Goal: Task Accomplishment & Management: Manage account settings

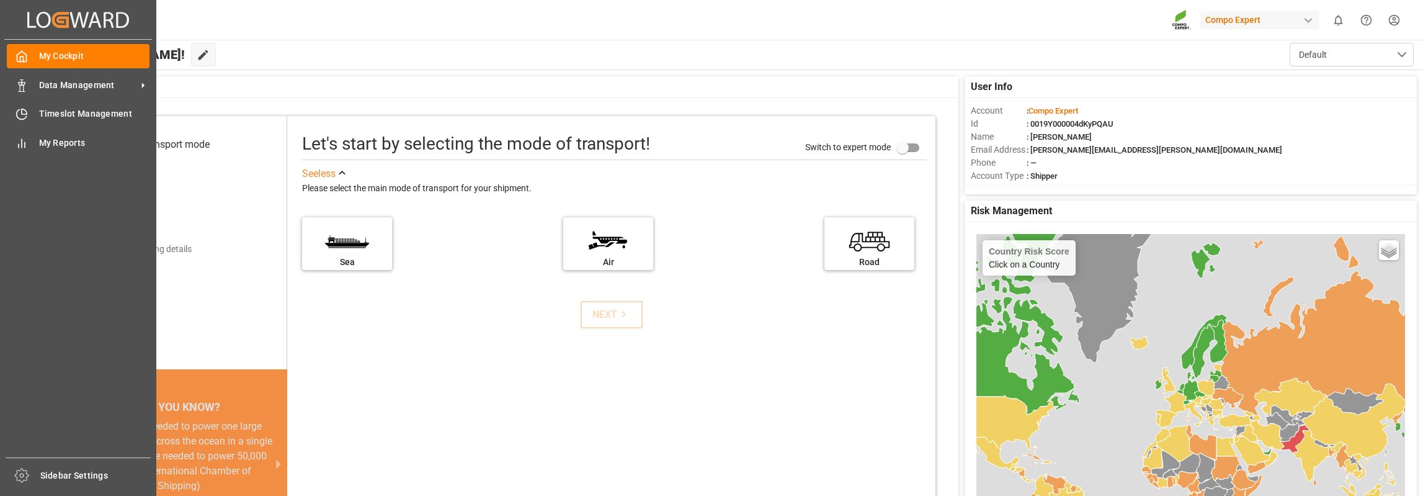
click at [67, 101] on div "My Cockpit My Cockpit Data Management Data Management Timeslot Management Times…" at bounding box center [78, 249] width 148 height 418
click at [74, 107] on div "Timeslot Management Timeslot Management" at bounding box center [78, 114] width 143 height 24
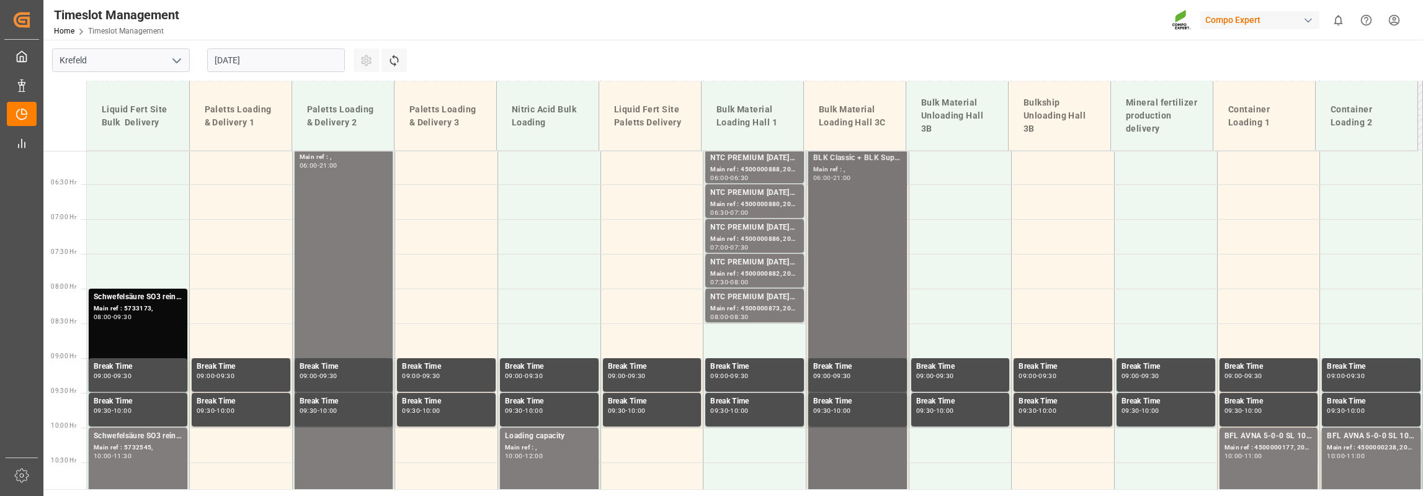
scroll to position [353, 0]
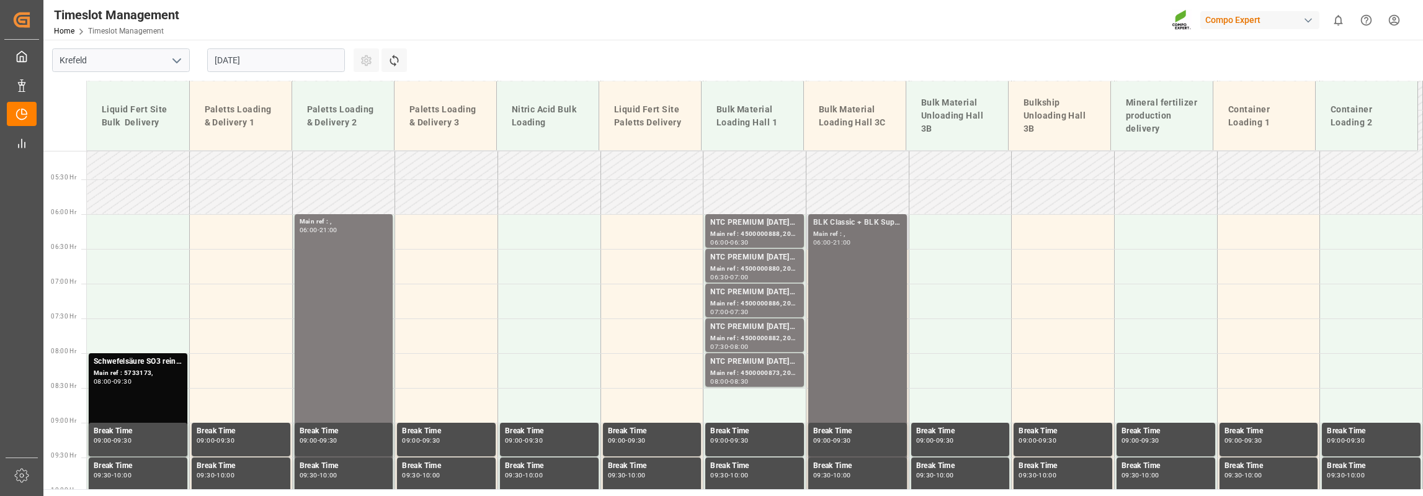
click at [279, 57] on input "[DATE]" at bounding box center [276, 60] width 138 height 24
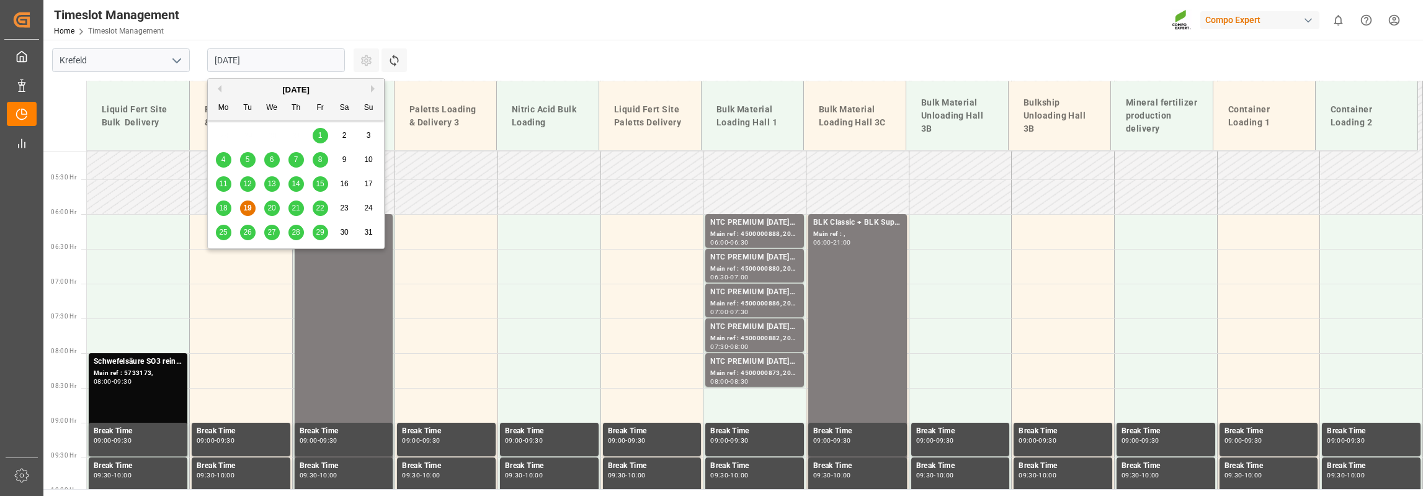
click at [270, 203] on div "20" at bounding box center [272, 208] width 16 height 15
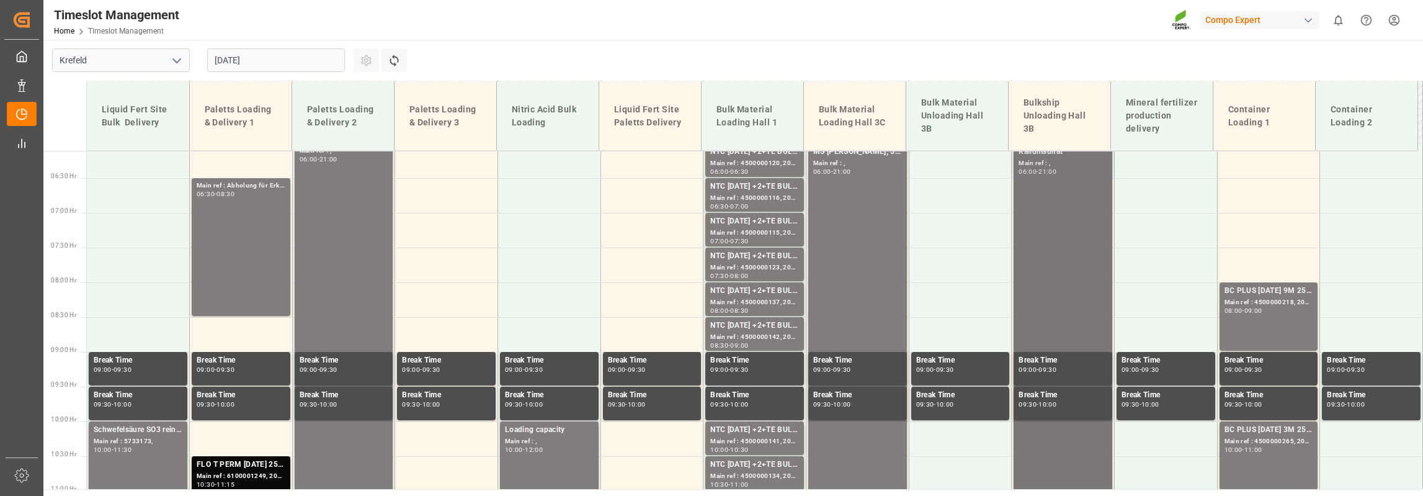
scroll to position [415, 0]
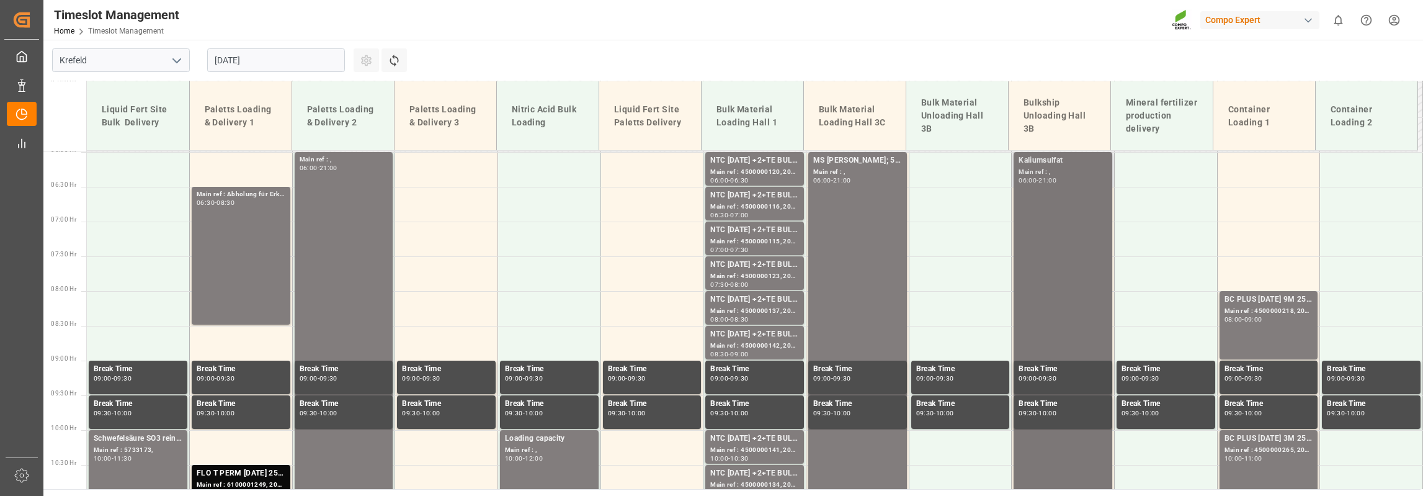
click at [271, 58] on input "[DATE]" at bounding box center [276, 60] width 138 height 24
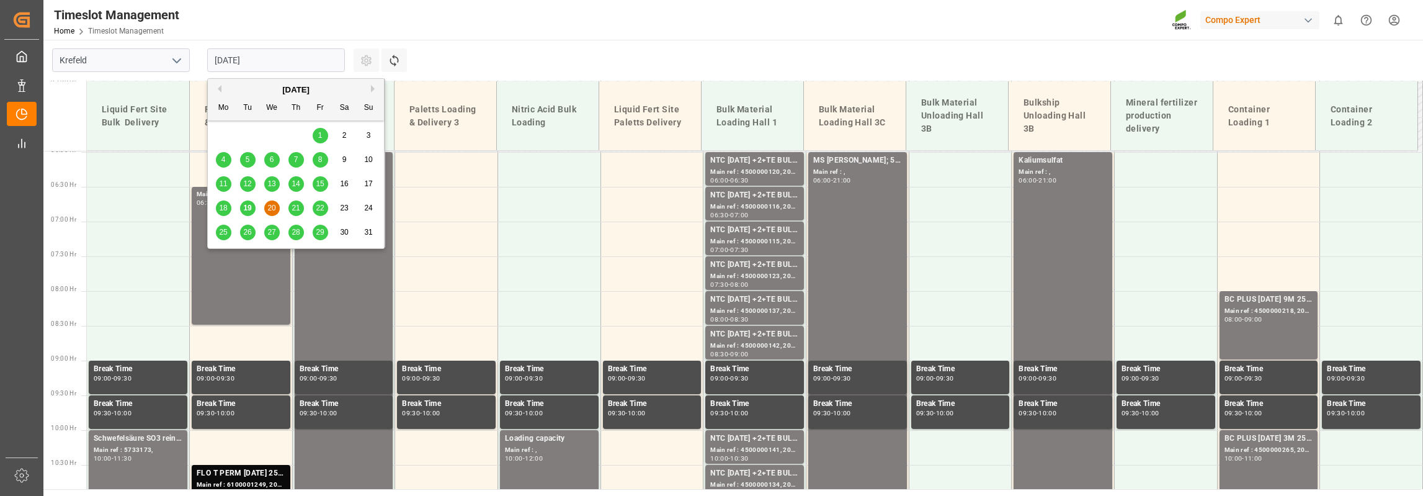
click at [293, 208] on span "21" at bounding box center [296, 207] width 8 height 9
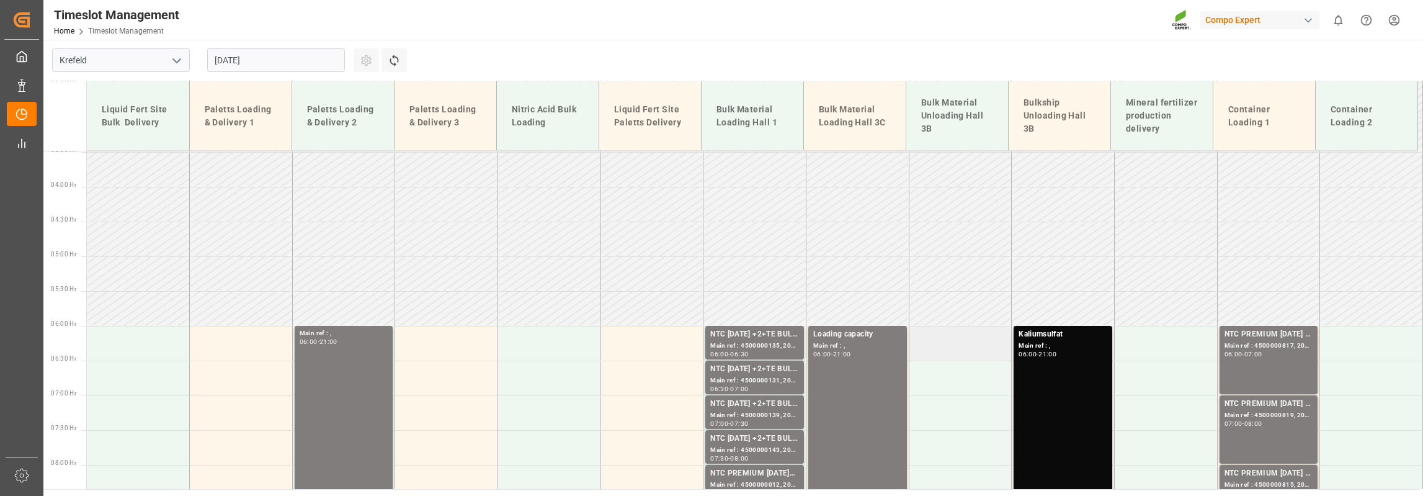
scroll to position [201, 0]
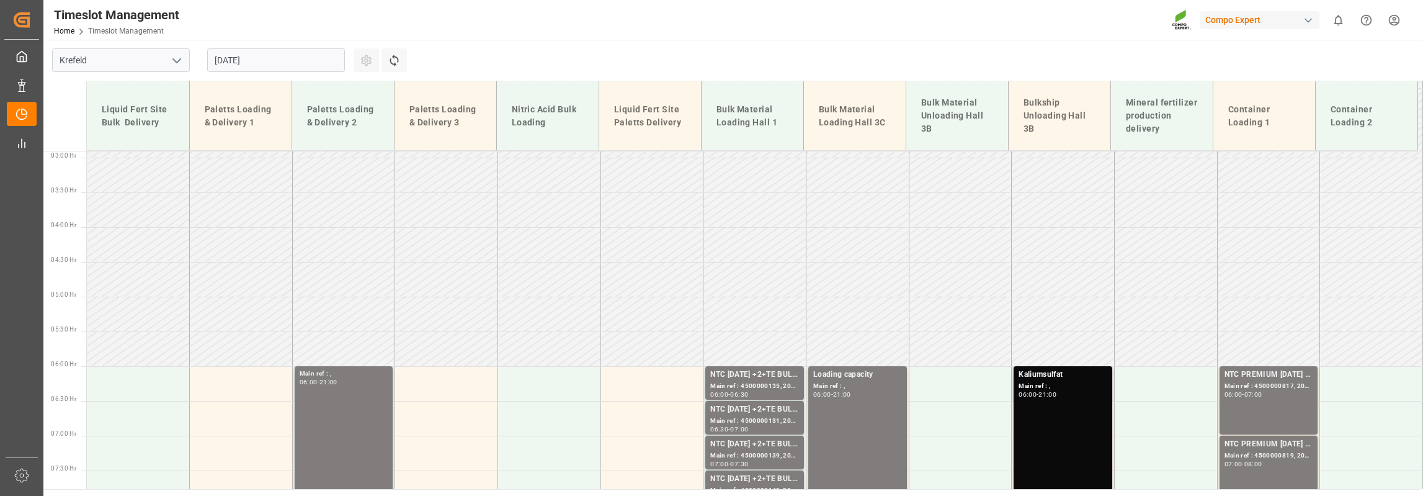
click at [1058, 398] on div "06:00 - 21:00" at bounding box center [1063, 394] width 89 height 7
click at [282, 51] on input "[DATE]" at bounding box center [276, 60] width 138 height 24
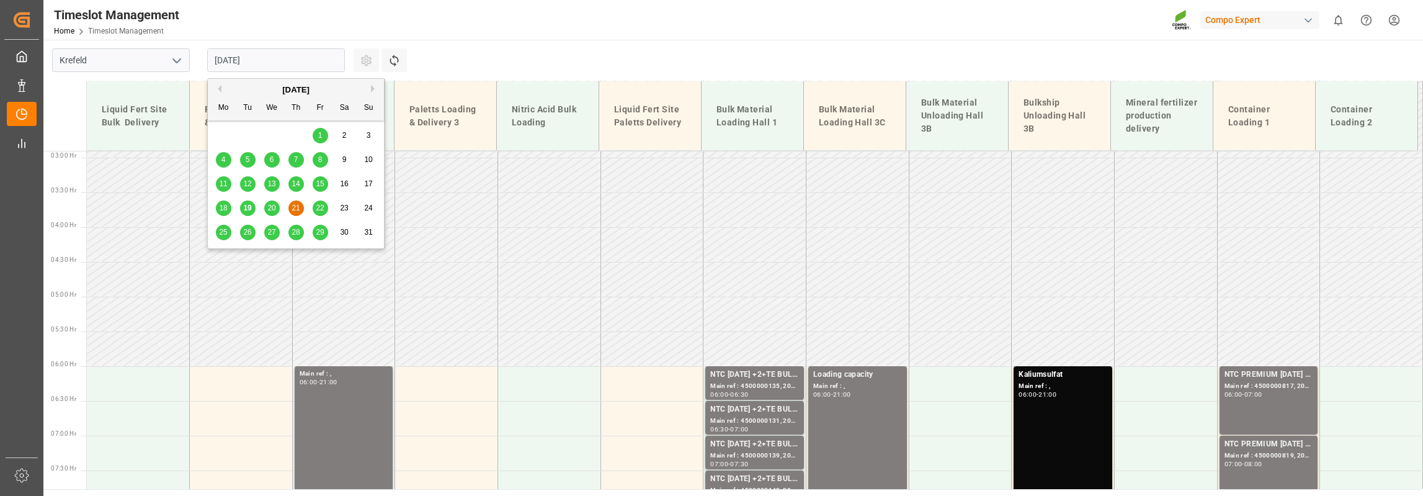
click at [325, 207] on div "22" at bounding box center [321, 208] width 16 height 15
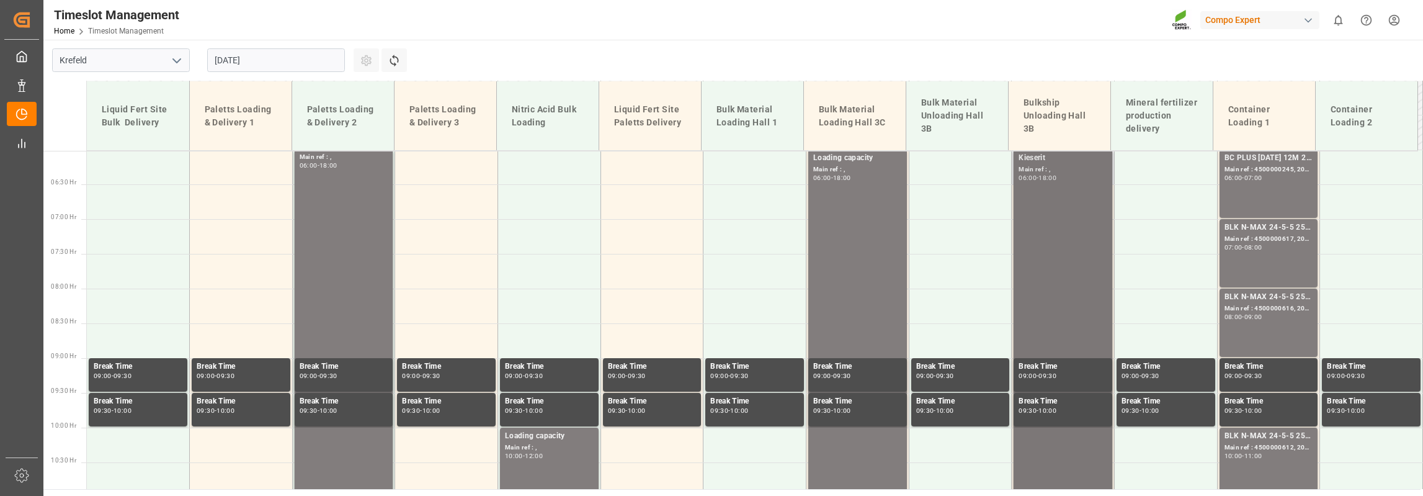
scroll to position [346, 0]
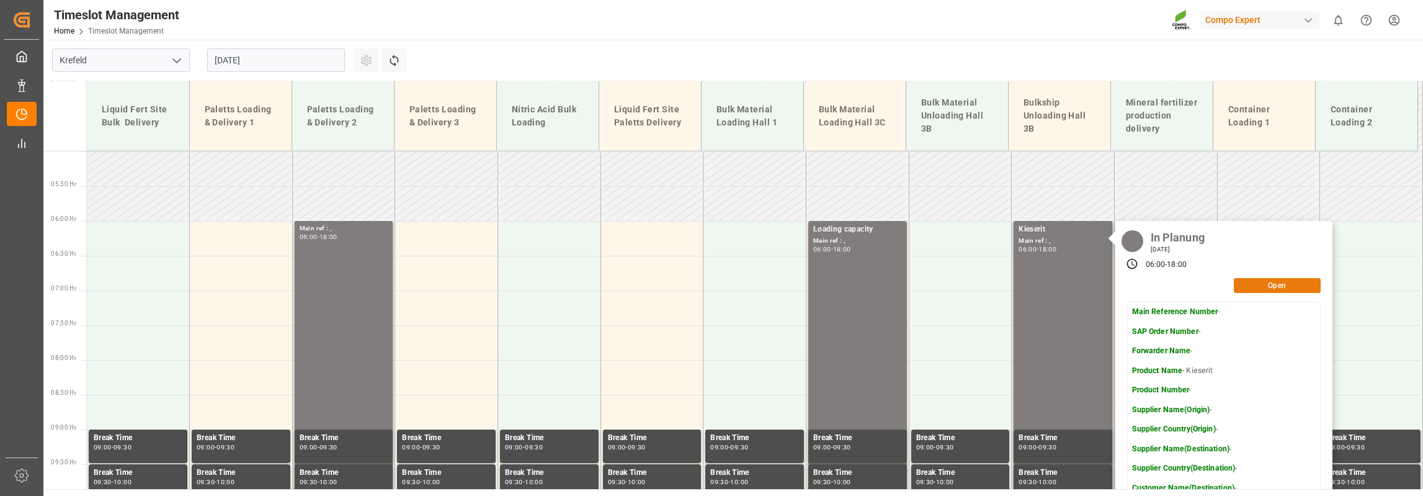
click at [1259, 288] on button "Open" at bounding box center [1277, 285] width 87 height 15
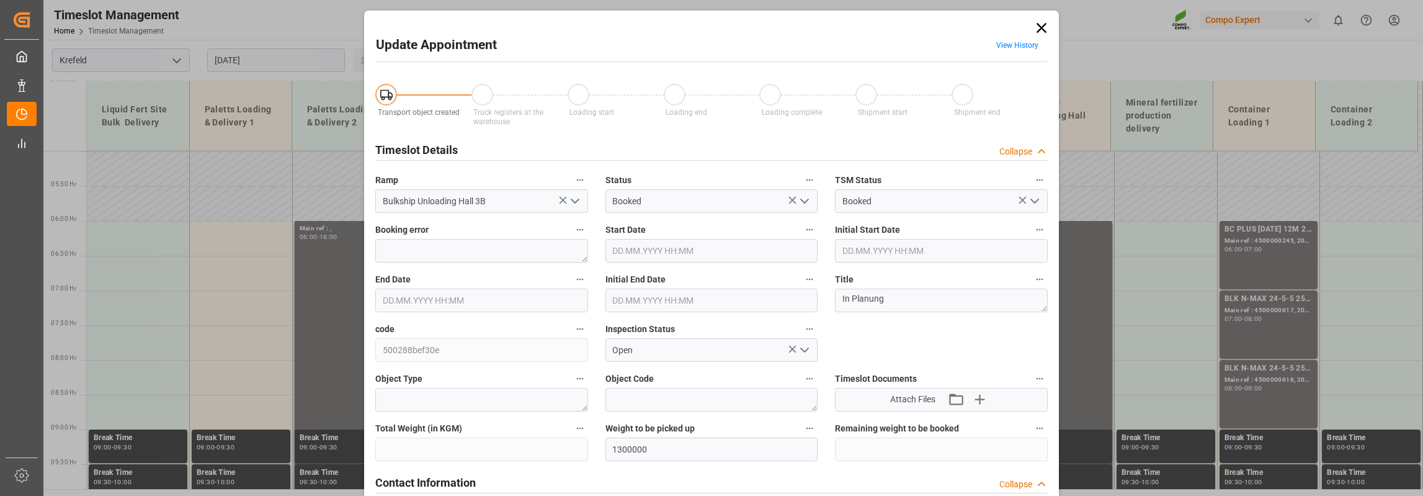
type input "1300000"
type input "[DATE] 06:00"
type input "[DATE] 18:00"
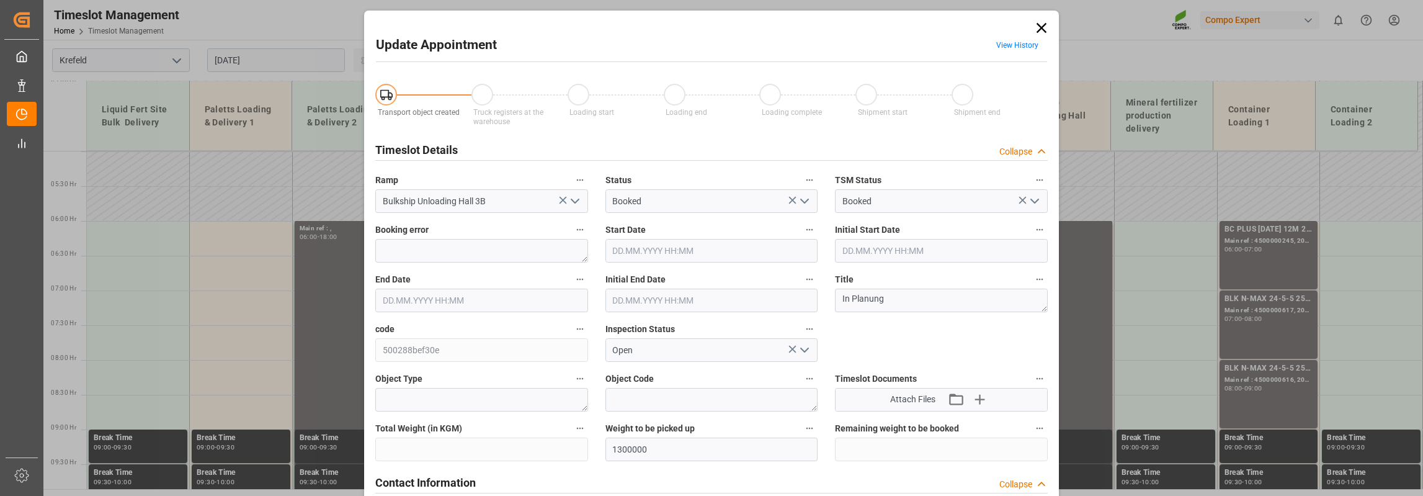
type input "[DATE] 12:53"
drag, startPoint x: 891, startPoint y: 306, endPoint x: 823, endPoint y: 307, distance: 68.3
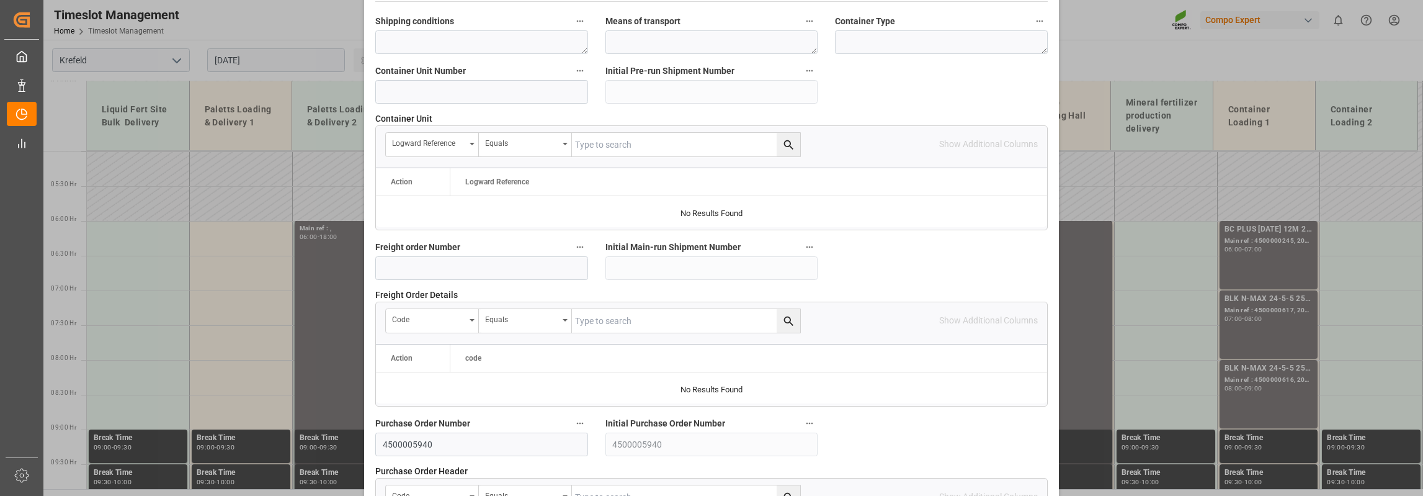
scroll to position [1223, 0]
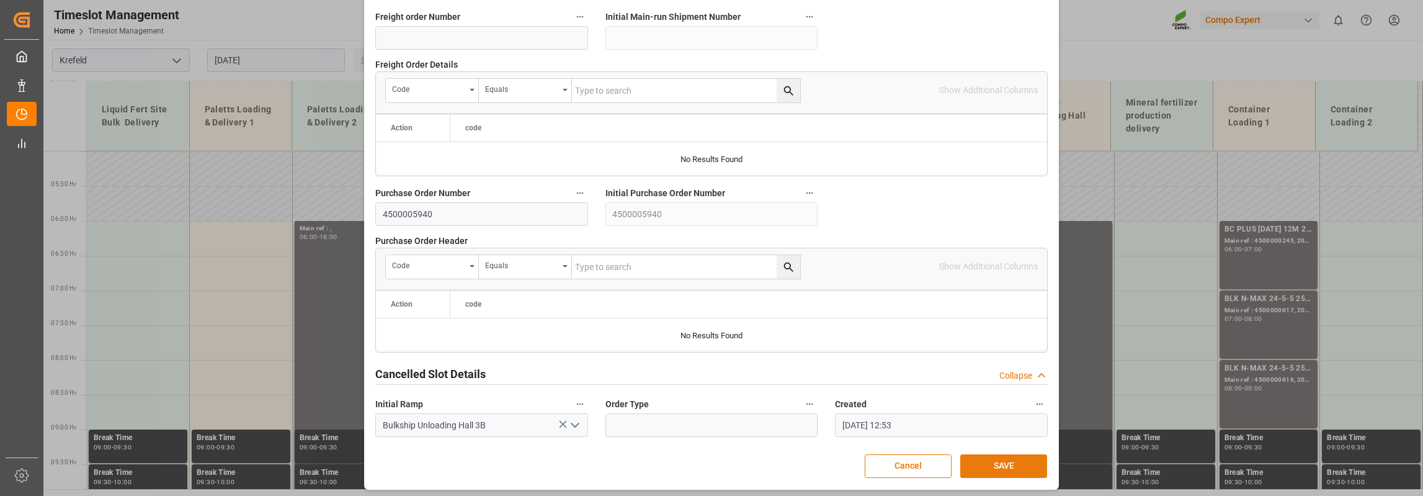
type textarea "MS Marienburg"
click at [1019, 454] on button "SAVE" at bounding box center [1003, 466] width 87 height 24
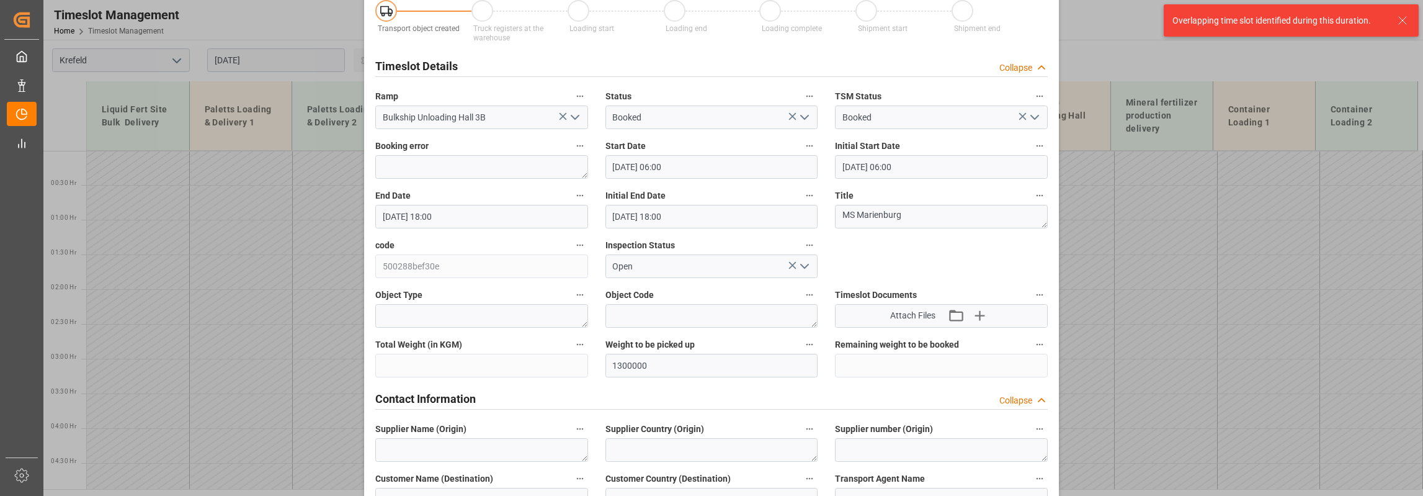
scroll to position [0, 0]
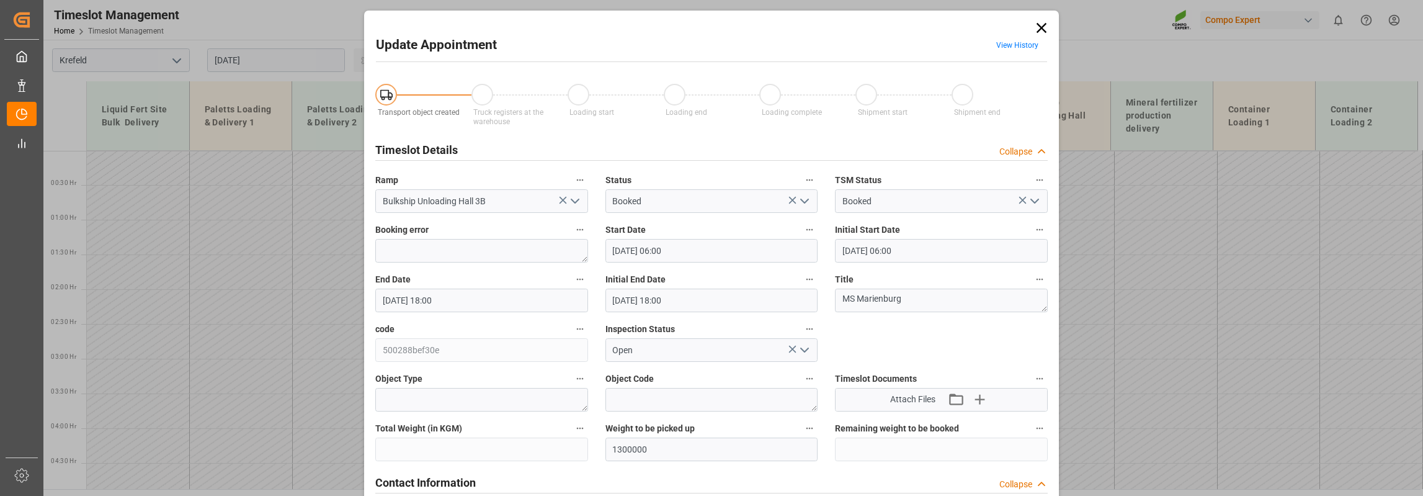
click at [1042, 28] on icon at bounding box center [1041, 27] width 17 height 17
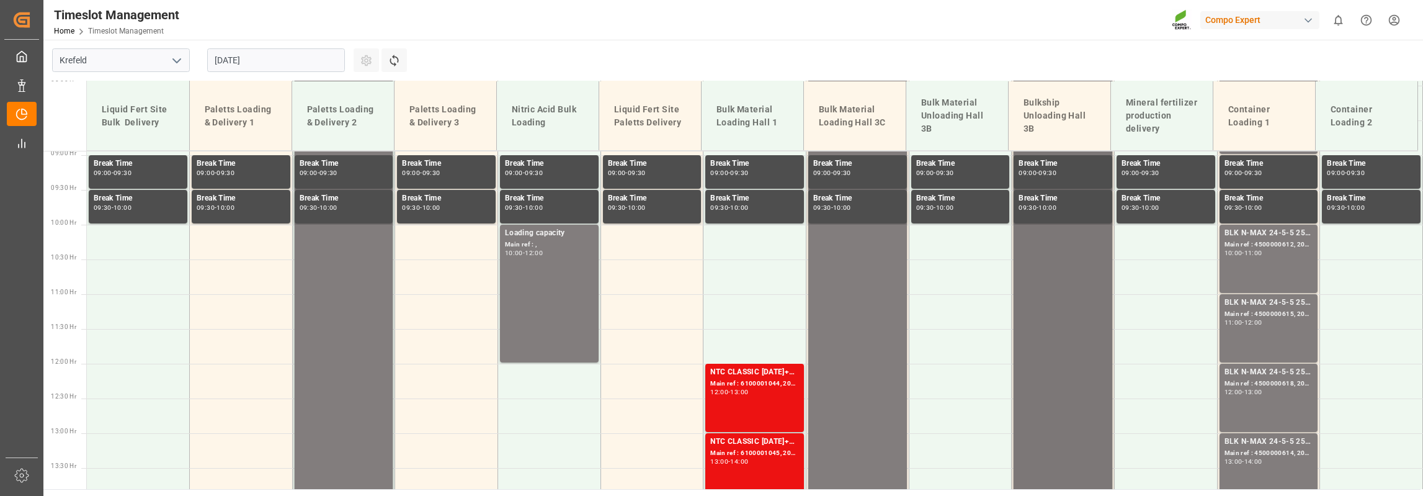
scroll to position [434, 0]
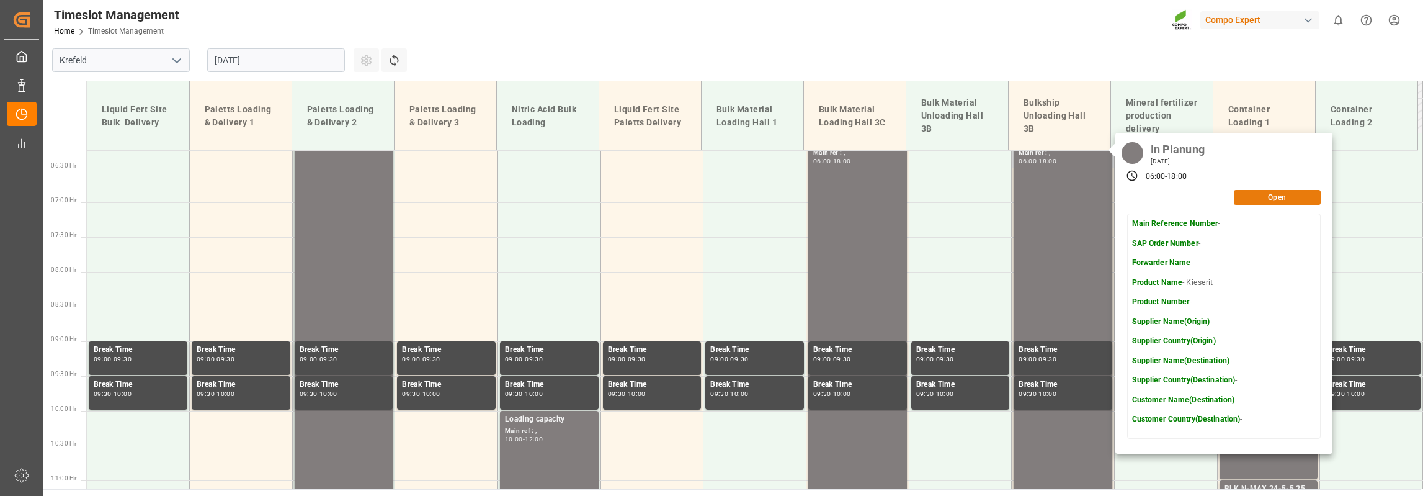
click at [1257, 198] on button "Open" at bounding box center [1277, 197] width 87 height 15
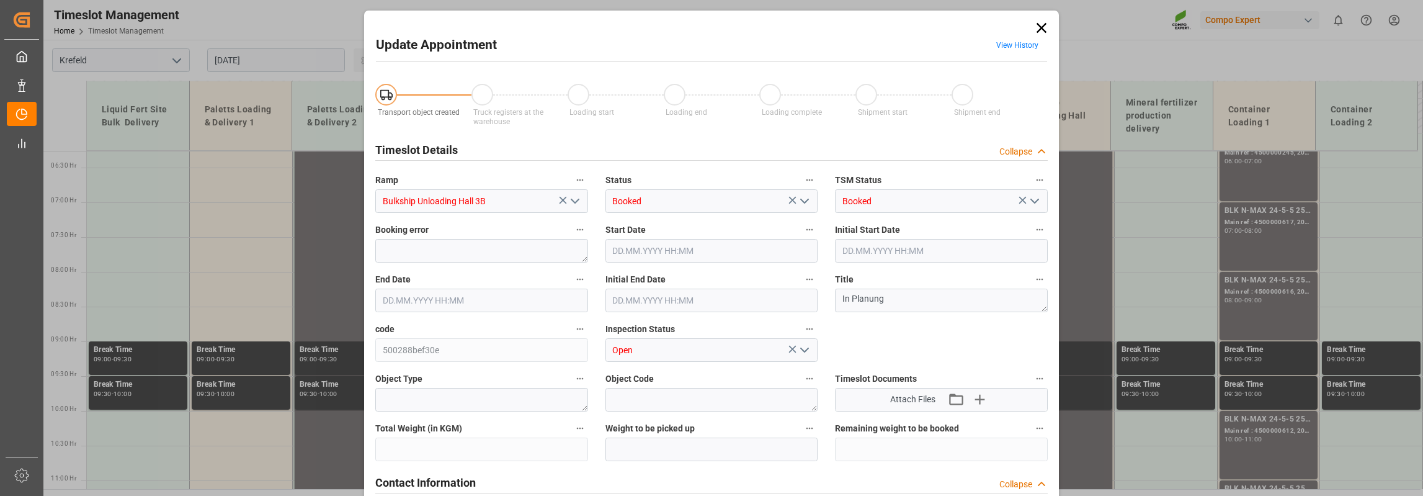
type input "1300000"
type input "[DATE] 06:00"
type input "[DATE] 18:00"
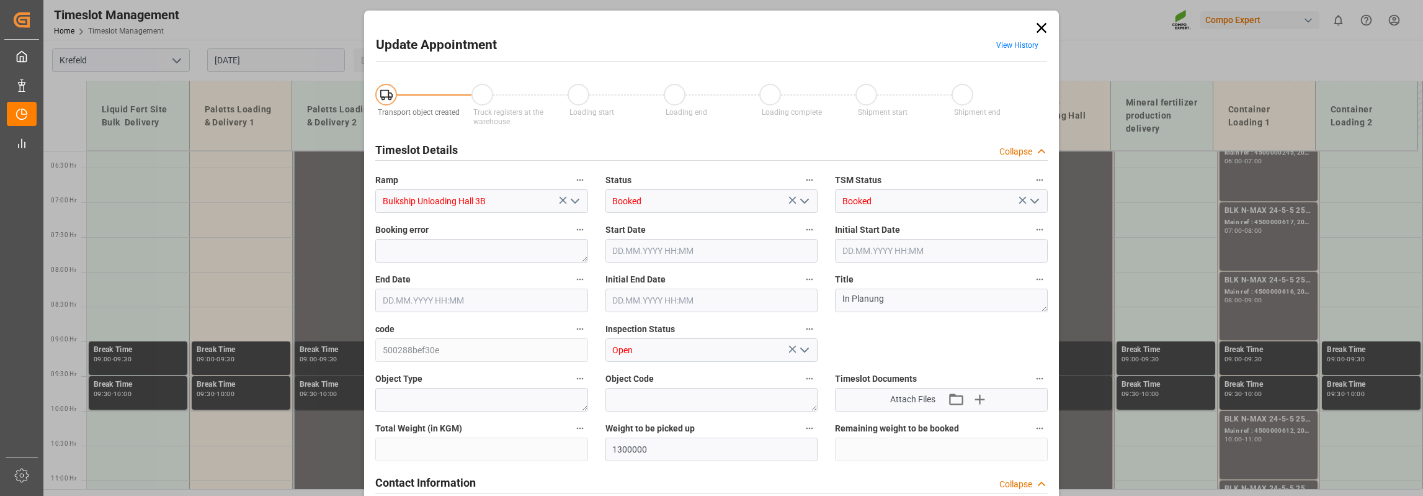
type input "[DATE] 12:53"
drag, startPoint x: 889, startPoint y: 302, endPoint x: 880, endPoint y: 300, distance: 9.5
click at [880, 300] on textarea "In Planung" at bounding box center [941, 300] width 213 height 24
type textarea "In Plan"
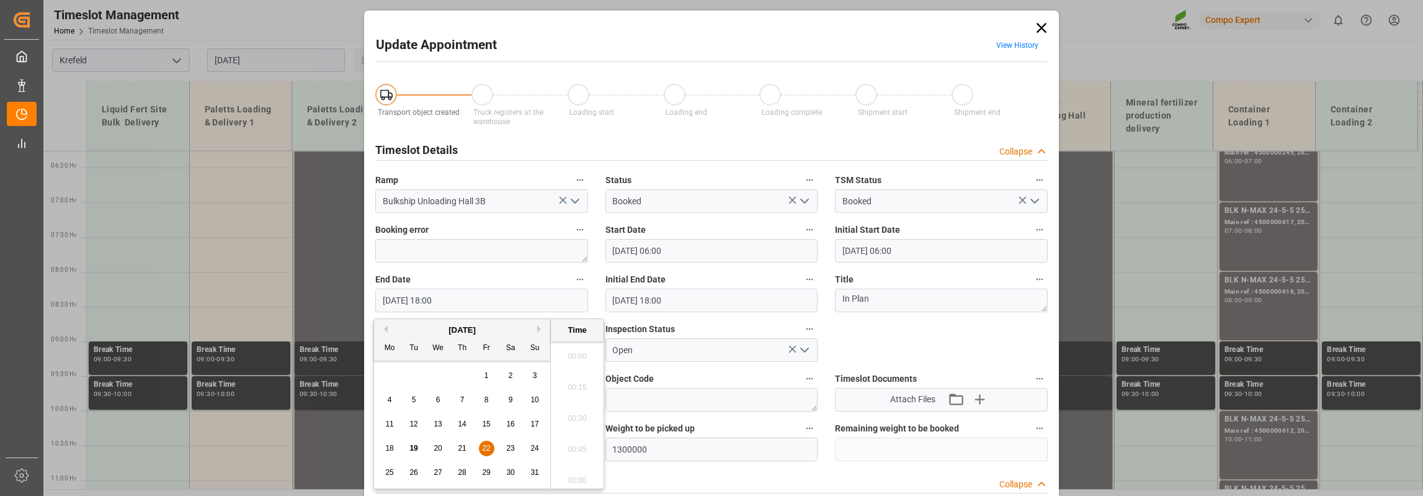
scroll to position [2175, 0]
click at [434, 304] on input "[DATE] 18:00" at bounding box center [481, 300] width 213 height 24
type input "[DATE] 15:00"
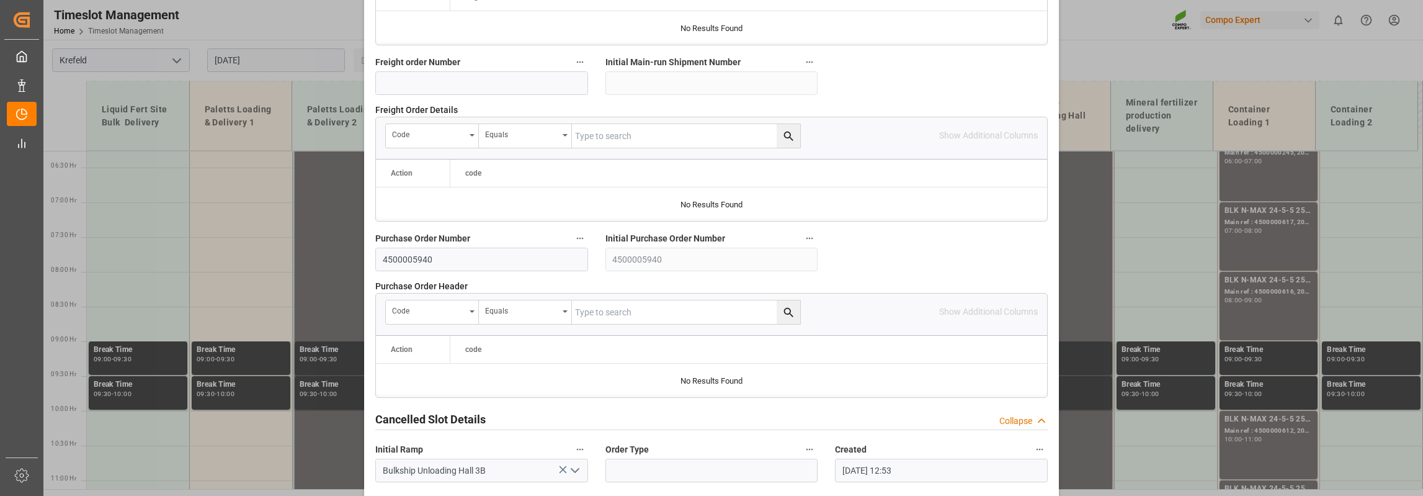
scroll to position [1223, 0]
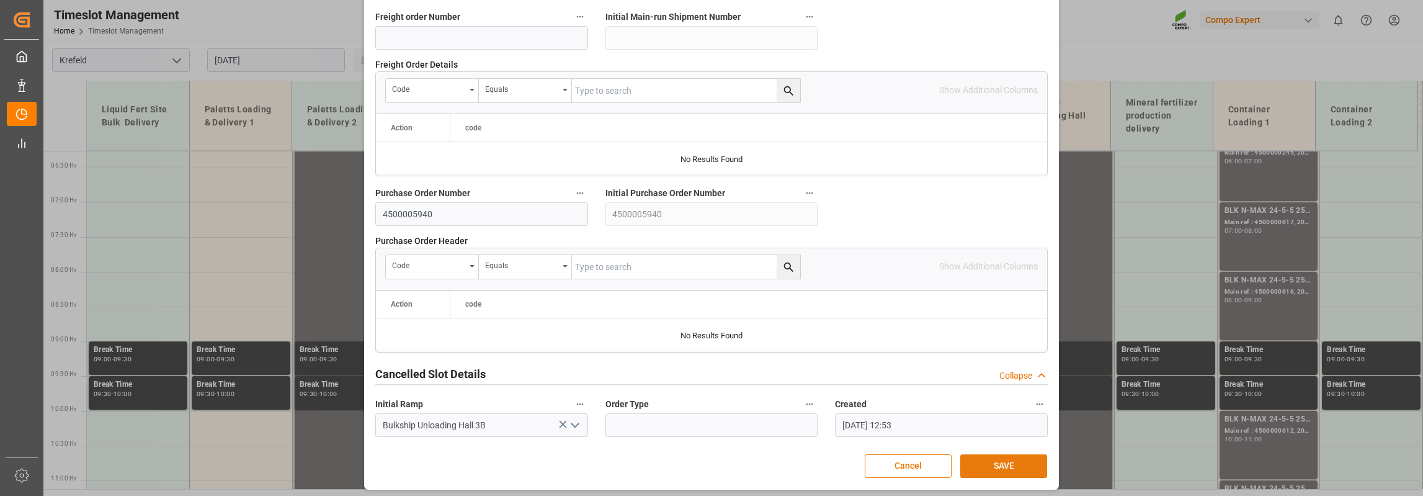
click at [999, 456] on button "SAVE" at bounding box center [1003, 466] width 87 height 24
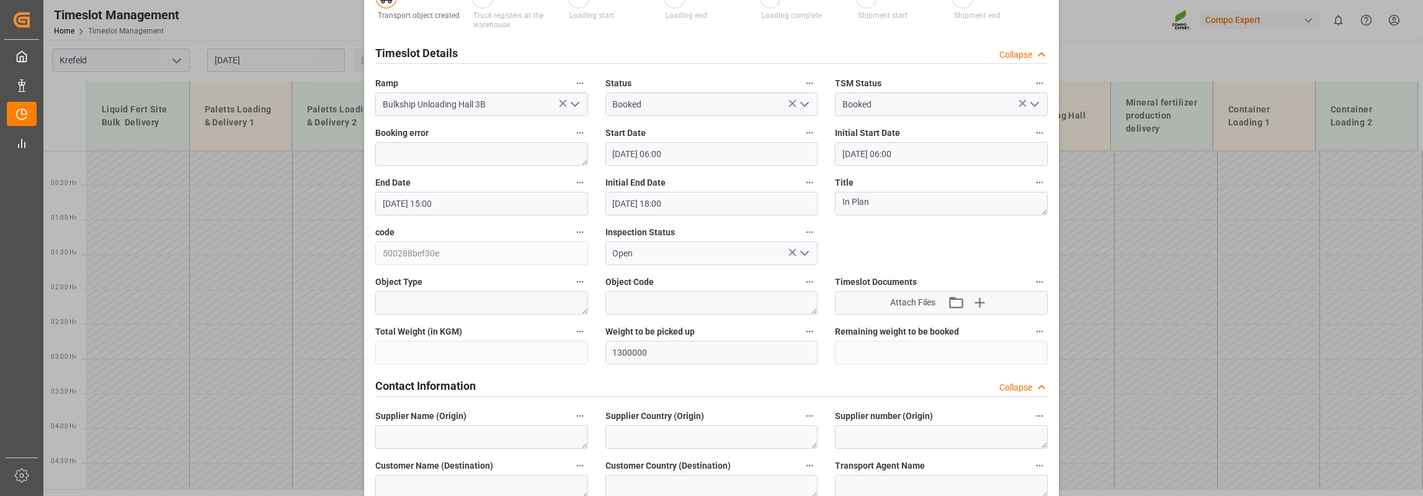
scroll to position [0, 0]
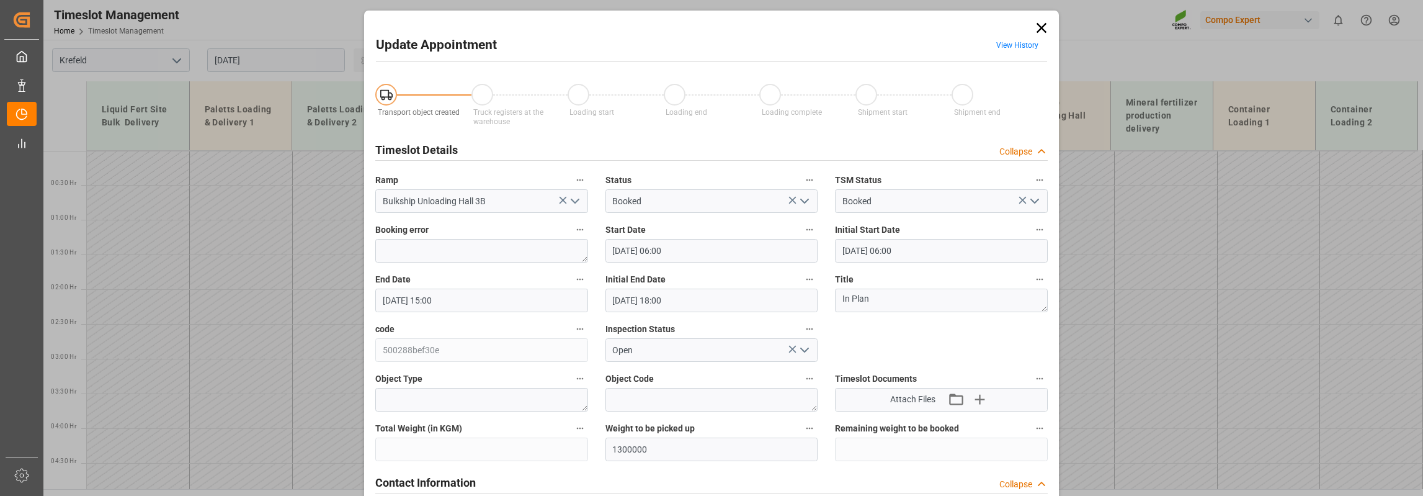
click at [1041, 28] on icon at bounding box center [1041, 27] width 17 height 17
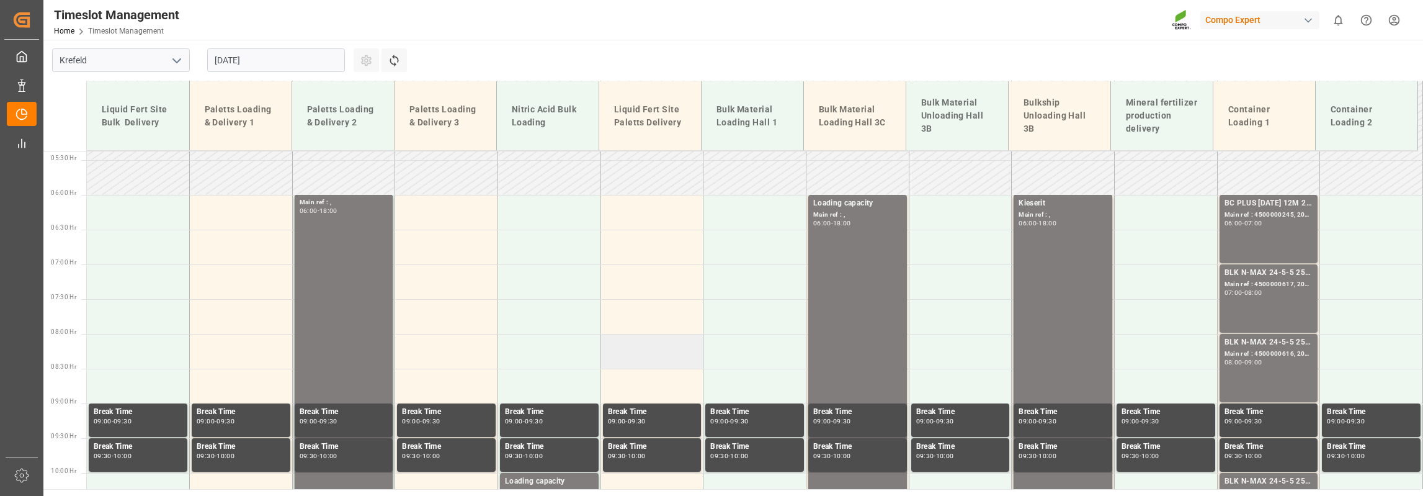
scroll to position [186, 0]
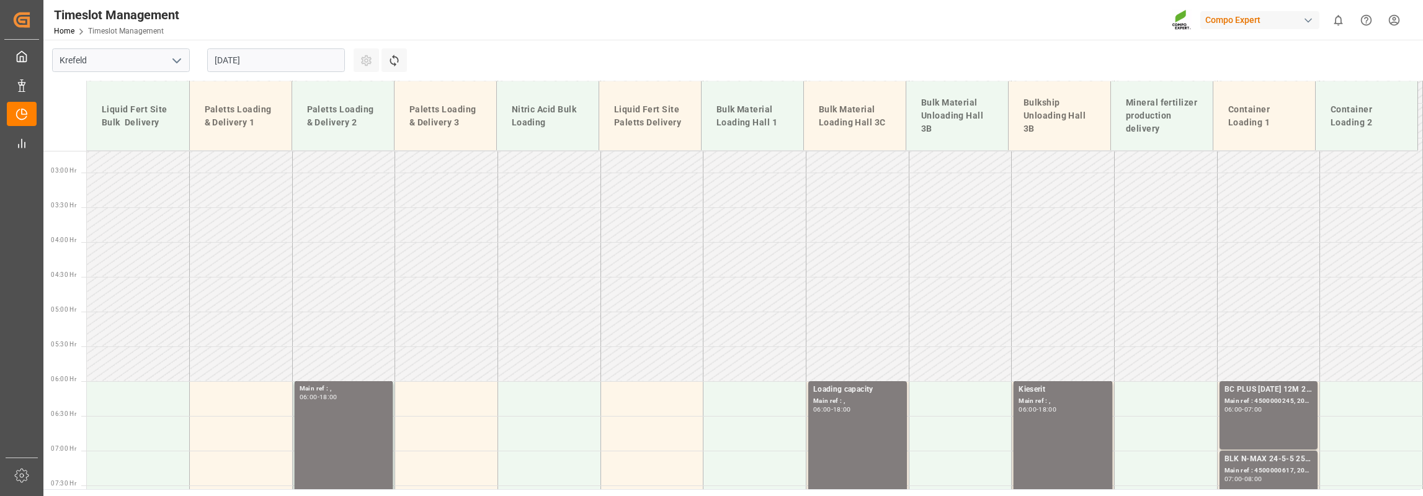
click at [248, 59] on input "[DATE]" at bounding box center [276, 60] width 138 height 24
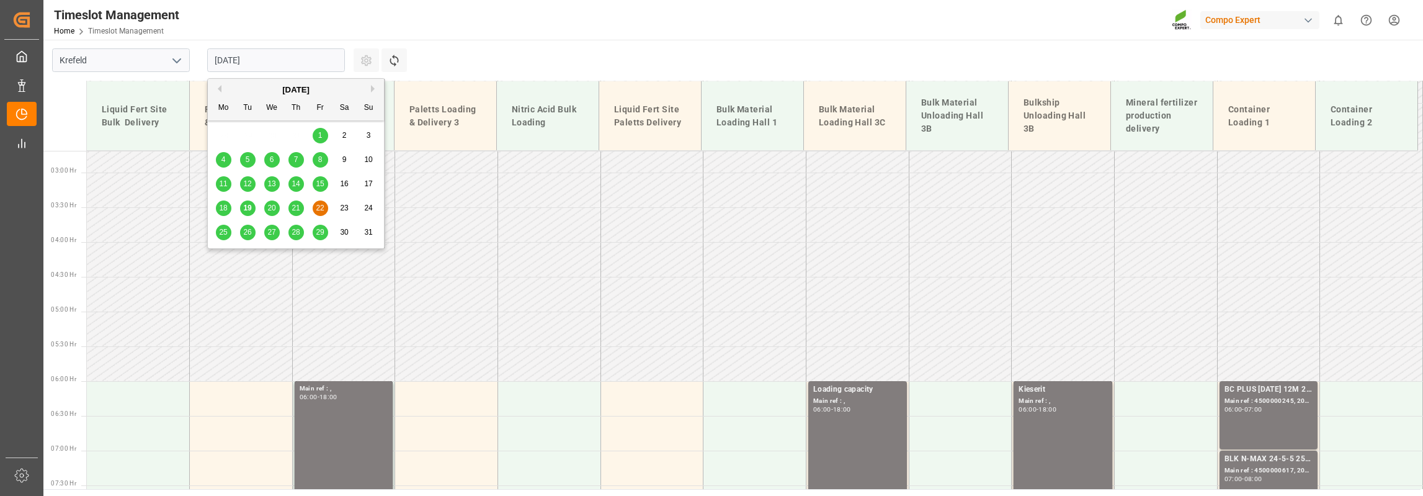
click at [293, 230] on span "28" at bounding box center [296, 232] width 8 height 9
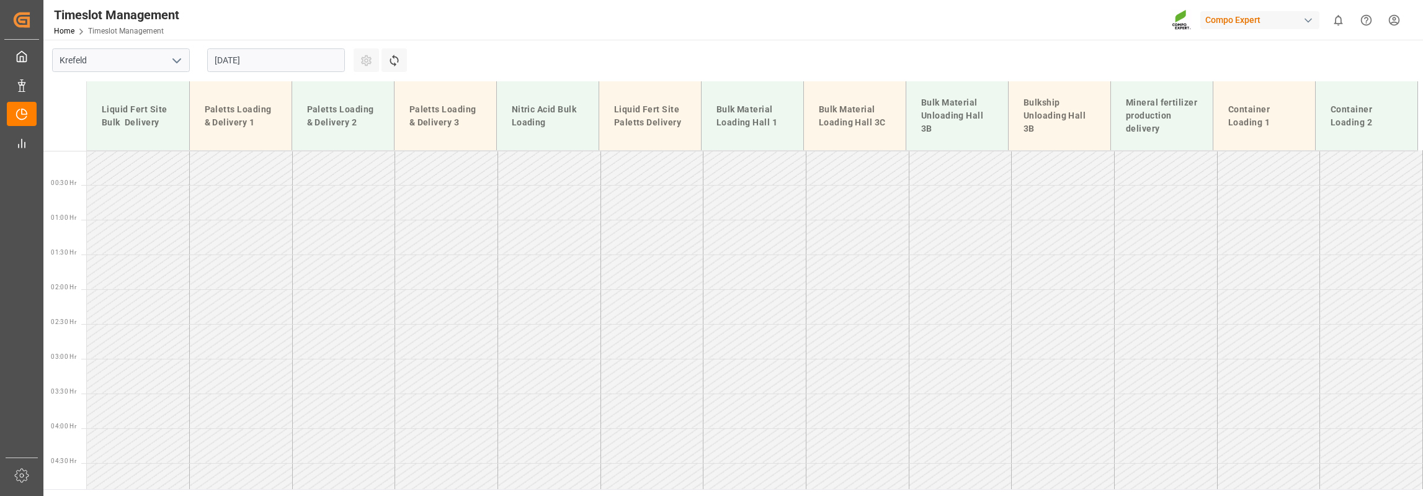
scroll to position [51, 0]
